Goal: Obtain resource: Download file/media

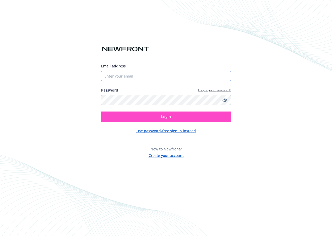
type input "[EMAIL_ADDRESS][DOMAIN_NAME]"
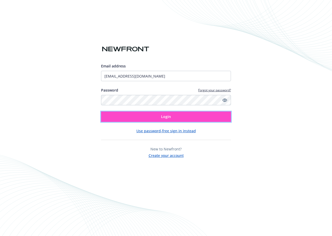
click at [159, 114] on button "Login" at bounding box center [166, 117] width 130 height 10
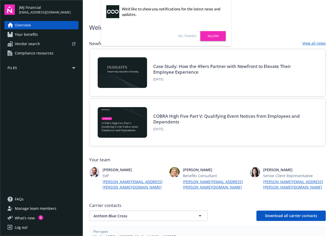
click at [189, 35] on link "No, thanks" at bounding box center [187, 36] width 18 height 5
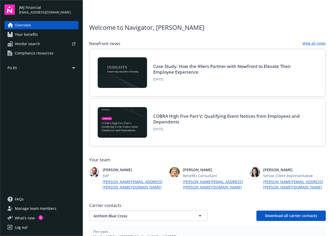
click at [11, 65] on div "Overview Your benefits Vendor search Compliance resources Files" at bounding box center [41, 105] width 74 height 168
click at [13, 67] on button "Files" at bounding box center [41, 69] width 74 height 6
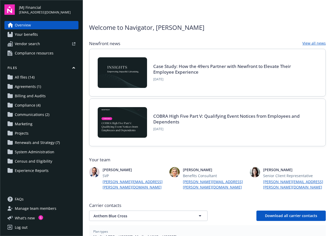
click at [33, 79] on span "All files (14)" at bounding box center [25, 77] width 20 height 8
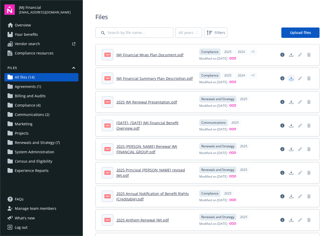
click at [289, 80] on icon "Download document" at bounding box center [291, 79] width 4 height 1
click at [287, 57] on link "Download document" at bounding box center [291, 55] width 8 height 8
click at [43, 144] on span "Renewals and Strategy (7)" at bounding box center [37, 143] width 45 height 8
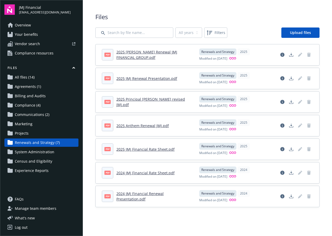
click at [42, 105] on link "Compliance (4)" at bounding box center [41, 105] width 74 height 8
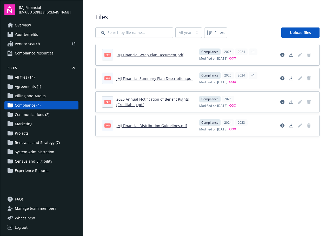
drag, startPoint x: 180, startPoint y: 160, endPoint x: 215, endPoint y: 82, distance: 85.2
click at [181, 157] on main "Upload progress Files All years 2025 2024 2023 Filters Upload files pdf JMJ Fin…" at bounding box center [207, 118] width 249 height 236
